Goal: Find specific page/section: Find specific page/section

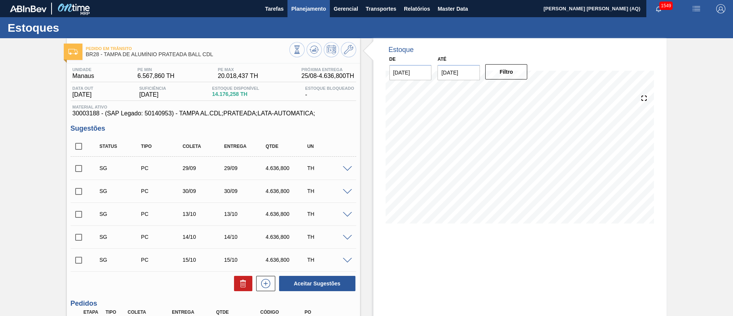
click at [308, 12] on span "Planejamento" at bounding box center [308, 8] width 35 height 9
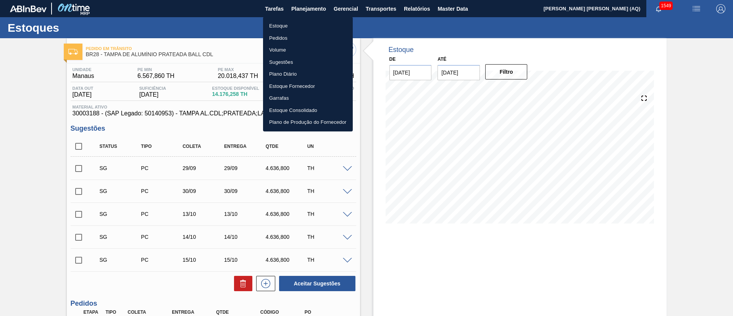
click at [281, 19] on ul "Estoque Pedidos Volume Sugestões Plano Diário Estoque Fornecedor Garrafas Estoq…" at bounding box center [308, 74] width 90 height 115
click at [281, 27] on li "Estoque" at bounding box center [308, 26] width 90 height 12
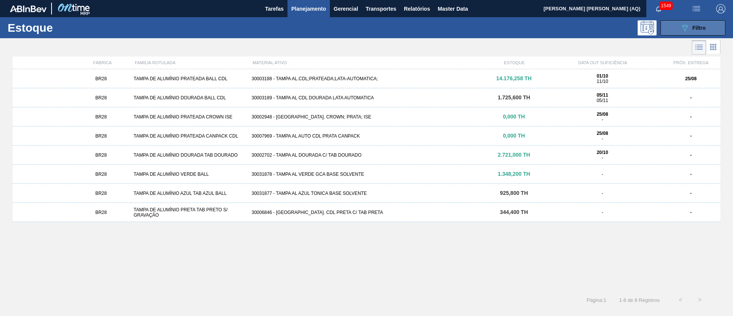
click at [690, 27] on div "089F7B8B-B2A5-4AFE-B5C0-19BA573D28AC Filtro" at bounding box center [693, 27] width 26 height 9
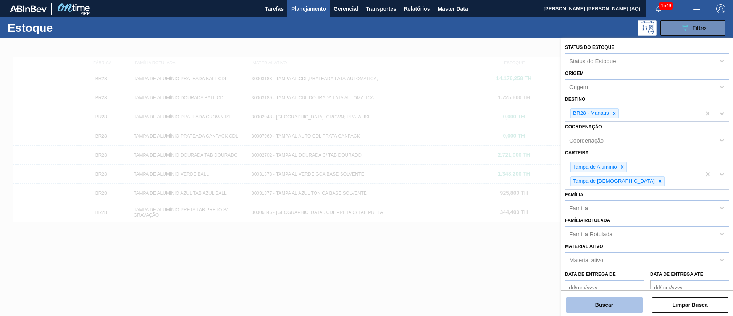
click at [614, 302] on button "Buscar" at bounding box center [604, 304] width 76 height 15
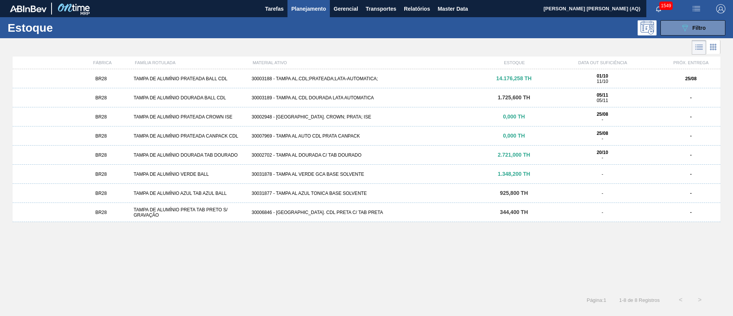
click at [504, 86] on div "BR28 TAMPA DE ALUMÍNIO PRATEADA BALL CDL 30003188 - TAMPA AL.CDL;PRATEADA;LATA-…" at bounding box center [367, 78] width 708 height 19
